Goal: Task Accomplishment & Management: Manage account settings

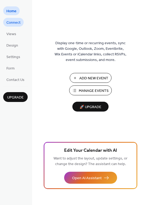
click at [19, 25] on span "Connect" at bounding box center [13, 23] width 14 height 6
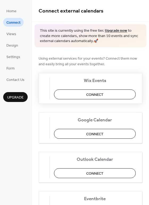
click at [103, 92] on span "Connect" at bounding box center [94, 95] width 17 height 6
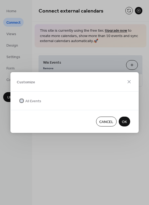
click at [21, 100] on icon at bounding box center [22, 101] width 2 height 2
click at [125, 122] on span "OK" at bounding box center [124, 122] width 5 height 6
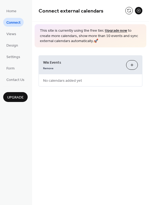
click at [132, 66] on button "Customize" at bounding box center [132, 65] width 12 height 10
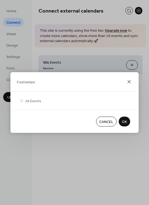
click at [129, 80] on icon at bounding box center [129, 82] width 6 height 6
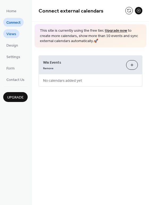
click at [12, 33] on span "Views" at bounding box center [11, 34] width 10 height 6
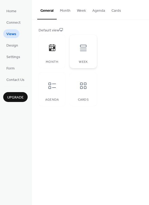
click at [83, 47] on icon at bounding box center [83, 48] width 9 height 9
click at [47, 90] on div at bounding box center [52, 86] width 16 height 16
click at [82, 49] on icon at bounding box center [83, 48] width 9 height 9
click at [84, 90] on div at bounding box center [83, 86] width 16 height 16
click at [84, 86] on icon at bounding box center [83, 86] width 9 height 9
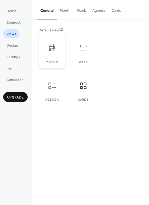
click at [51, 47] on icon at bounding box center [52, 48] width 9 height 9
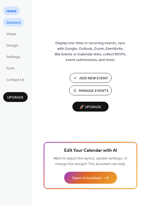
click at [14, 23] on span "Connect" at bounding box center [13, 23] width 14 height 6
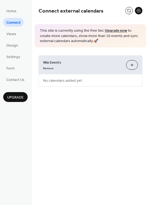
click at [134, 62] on button "Customize" at bounding box center [132, 65] width 12 height 10
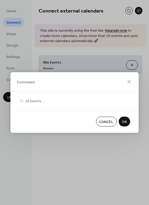
click at [122, 121] on span "OK" at bounding box center [124, 122] width 5 height 6
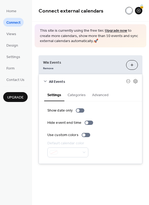
click at [77, 95] on button "Categories" at bounding box center [76, 94] width 25 height 12
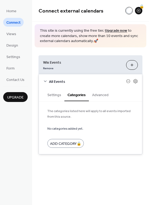
click at [100, 94] on button "Advanced" at bounding box center [100, 94] width 23 height 12
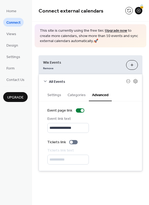
click at [52, 94] on button "Settings" at bounding box center [54, 94] width 20 height 12
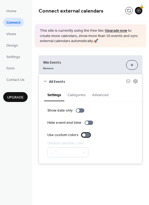
click at [82, 134] on div at bounding box center [83, 134] width 3 height 3
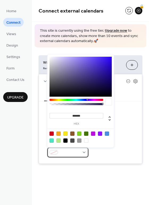
click at [84, 152] on div at bounding box center [67, 153] width 41 height 10
click at [64, 133] on div at bounding box center [65, 134] width 4 height 4
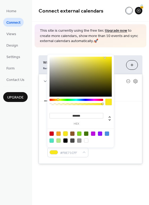
click at [78, 135] on div at bounding box center [79, 134] width 4 height 4
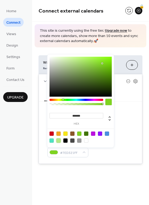
click at [58, 140] on div at bounding box center [58, 141] width 4 height 4
type input "*******"
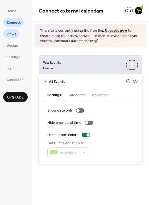
click at [12, 32] on span "Views" at bounding box center [11, 34] width 10 height 6
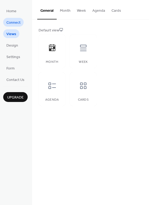
click at [11, 23] on span "Connect" at bounding box center [13, 23] width 14 height 6
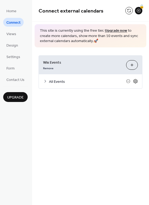
click at [135, 81] on icon at bounding box center [136, 81] width 2 height 2
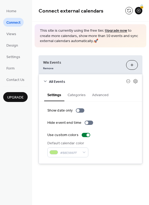
click at [79, 93] on button "Categories" at bounding box center [76, 94] width 25 height 12
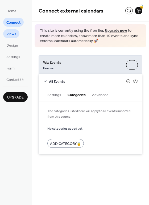
click at [11, 31] on span "Views" at bounding box center [11, 34] width 10 height 6
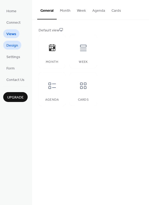
click at [12, 47] on span "Design" at bounding box center [12, 46] width 12 height 6
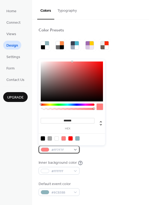
click at [76, 150] on div "#FF7F7F" at bounding box center [59, 150] width 41 height 8
click at [78, 138] on div at bounding box center [77, 138] width 4 height 4
type input "*******"
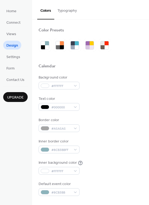
click at [138, 96] on div "Text color #000000" at bounding box center [91, 103] width 104 height 15
click at [76, 105] on div "#000000" at bounding box center [59, 107] width 41 height 8
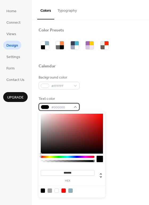
click at [76, 105] on div "#000000" at bounding box center [59, 107] width 41 height 8
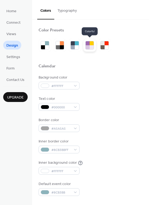
click at [92, 44] on div at bounding box center [92, 43] width 4 height 4
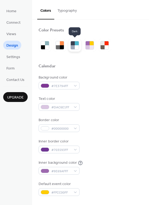
click at [74, 44] on div at bounding box center [73, 43] width 4 height 4
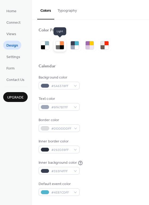
click at [58, 45] on div at bounding box center [58, 47] width 4 height 4
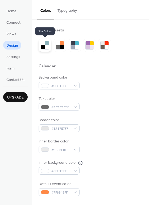
click at [44, 44] on div at bounding box center [43, 43] width 4 height 4
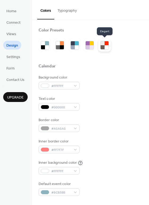
click at [105, 46] on div at bounding box center [107, 47] width 4 height 4
click at [107, 48] on div at bounding box center [107, 47] width 4 height 4
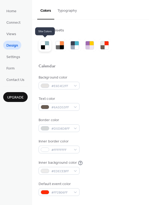
click at [43, 45] on div at bounding box center [43, 47] width 4 height 4
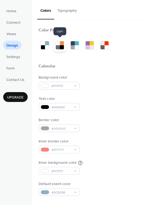
click at [62, 45] on div at bounding box center [62, 47] width 4 height 4
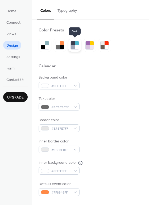
click at [76, 44] on div at bounding box center [77, 43] width 4 height 4
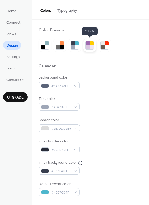
click at [91, 45] on div at bounding box center [92, 47] width 4 height 4
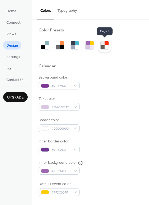
click at [105, 46] on div at bounding box center [107, 47] width 4 height 4
click at [102, 42] on div at bounding box center [103, 43] width 4 height 4
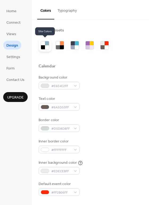
click at [45, 43] on div at bounding box center [47, 43] width 4 height 4
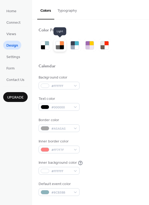
click at [60, 44] on div at bounding box center [62, 43] width 4 height 4
click at [64, 11] on button "Typography" at bounding box center [67, 9] width 26 height 19
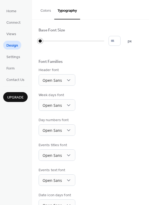
type input "*"
click at [43, 40] on div at bounding box center [43, 41] width 9 height 9
click at [11, 56] on span "Settings" at bounding box center [13, 57] width 14 height 6
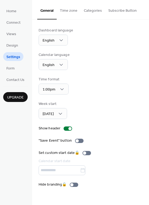
click at [92, 9] on button "Categories" at bounding box center [93, 9] width 25 height 19
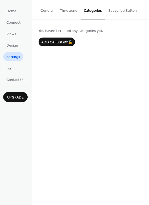
click at [117, 9] on button "Subscribe Button" at bounding box center [122, 9] width 35 height 19
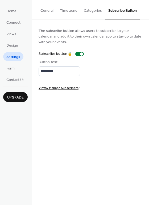
click at [44, 9] on button "General" at bounding box center [46, 9] width 19 height 19
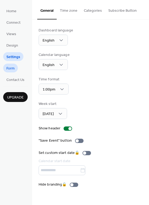
click at [10, 67] on span "Form" at bounding box center [10, 69] width 8 height 6
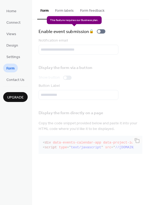
click at [100, 32] on div "Enable event submission 🔒" at bounding box center [73, 31] width 69 height 7
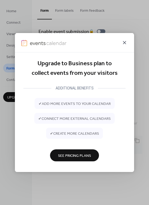
click at [126, 41] on icon at bounding box center [124, 42] width 3 height 3
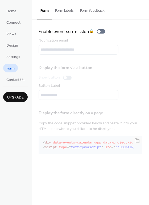
click at [63, 12] on button "Form labels" at bounding box center [64, 9] width 25 height 19
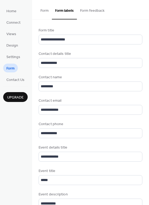
click at [89, 9] on button "Form feedback" at bounding box center [92, 9] width 31 height 19
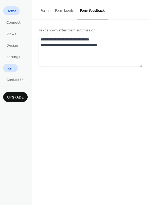
click at [9, 10] on span "Home" at bounding box center [11, 12] width 10 height 6
